Goal: Task Accomplishment & Management: Manage account settings

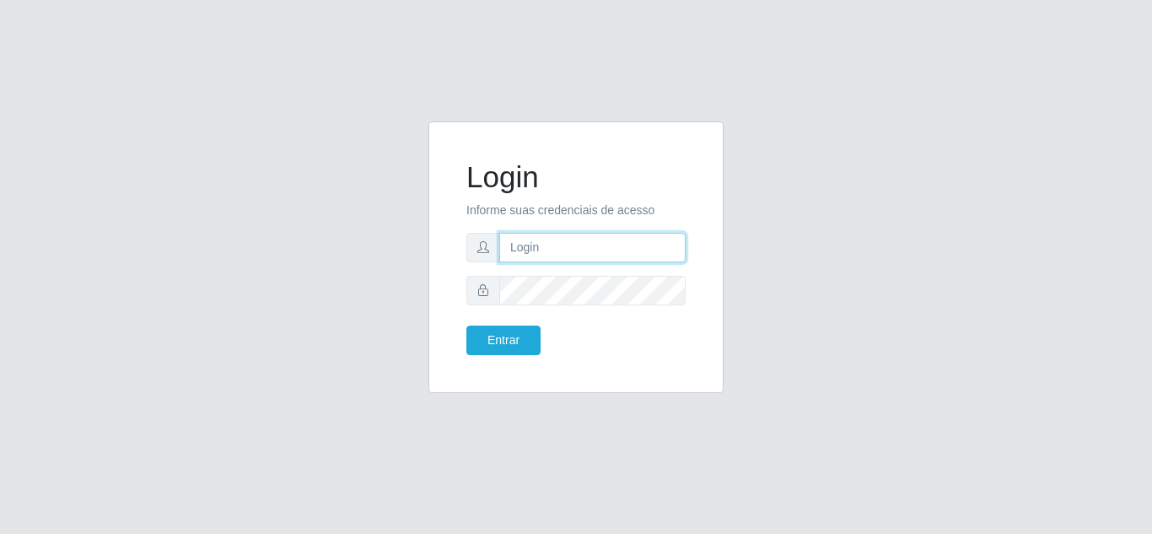
click at [527, 236] on input "text" at bounding box center [592, 248] width 186 height 30
drag, startPoint x: 647, startPoint y: 242, endPoint x: 492, endPoint y: 237, distance: 155.2
click at [492, 237] on div "[EMAIL_ADDRESS][DOMAIN_NAME]" at bounding box center [575, 248] width 219 height 30
type input "27999299648"
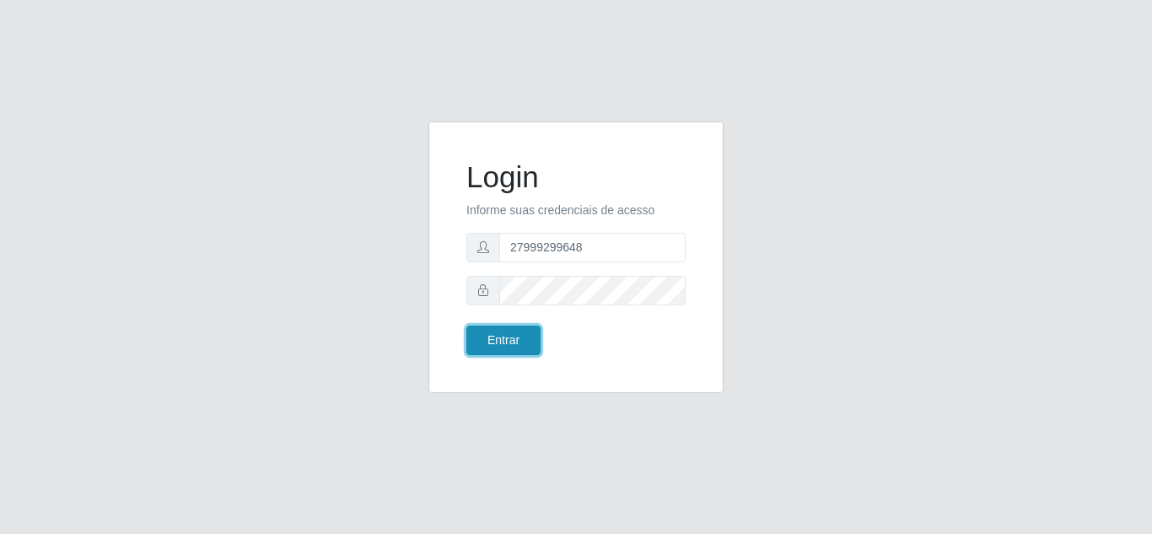
click at [513, 330] on button "Entrar" at bounding box center [503, 340] width 74 height 30
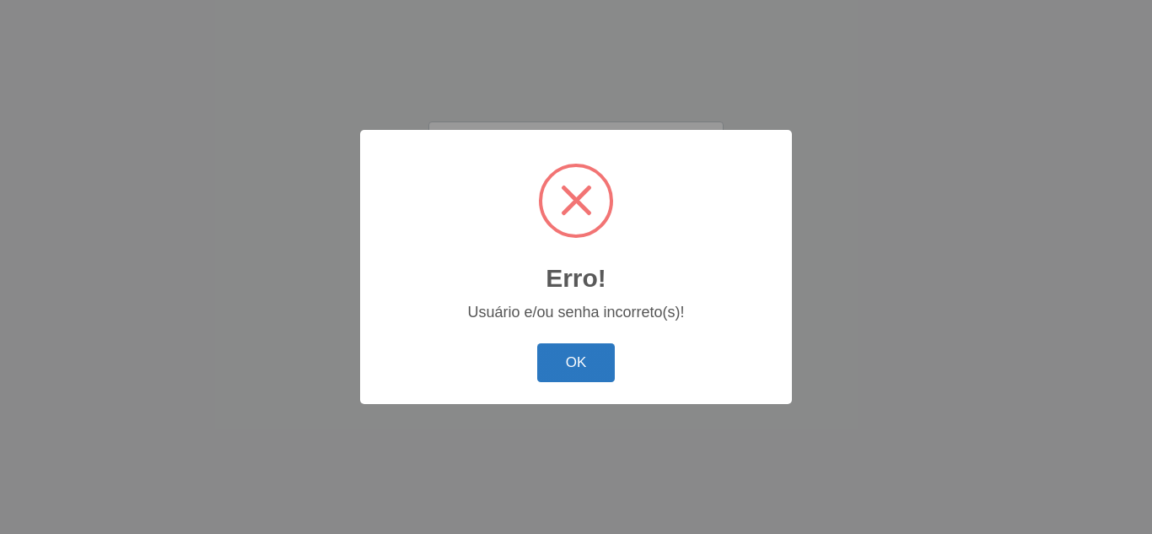
click at [538, 354] on button "OK" at bounding box center [576, 363] width 78 height 40
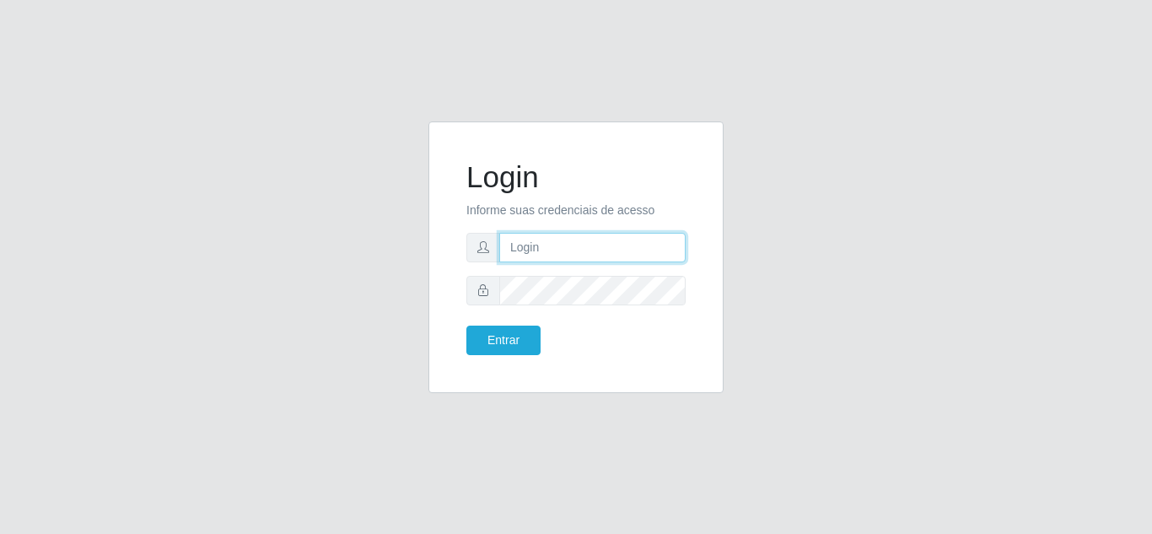
click at [546, 238] on input "text" at bounding box center [592, 248] width 186 height 30
type input "[EMAIL_ADDRESS][DOMAIN_NAME]"
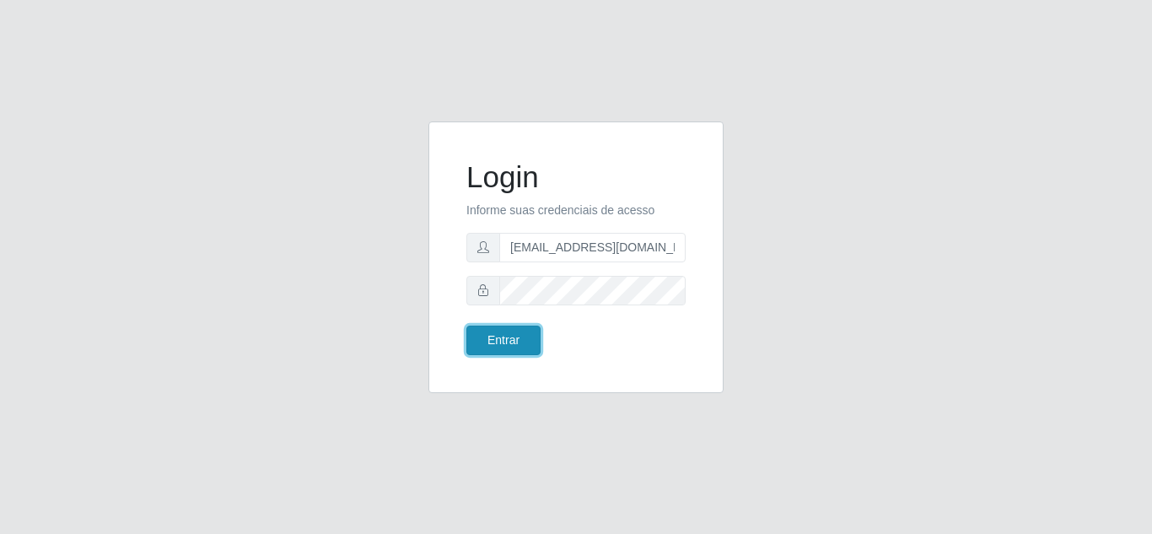
click at [513, 344] on button "Entrar" at bounding box center [503, 340] width 74 height 30
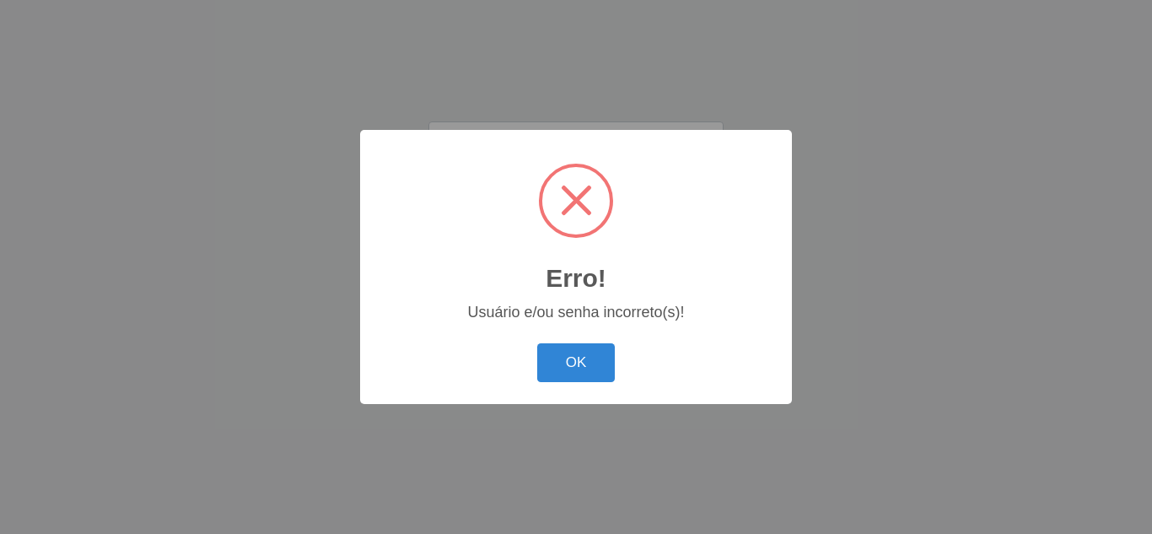
click at [543, 91] on div "Erro! × Usuário e/ou senha incorreto(s)! OK Cancel" at bounding box center [576, 267] width 1152 height 534
